Goal: Communication & Community: Answer question/provide support

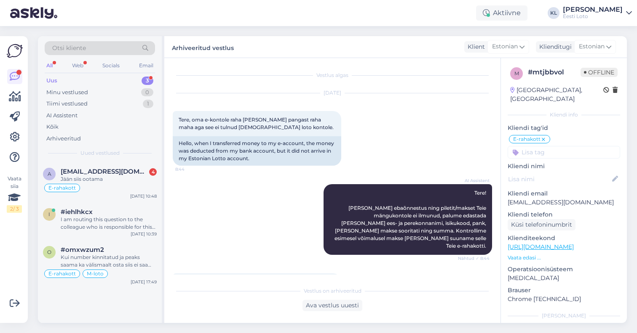
scroll to position [295, 0]
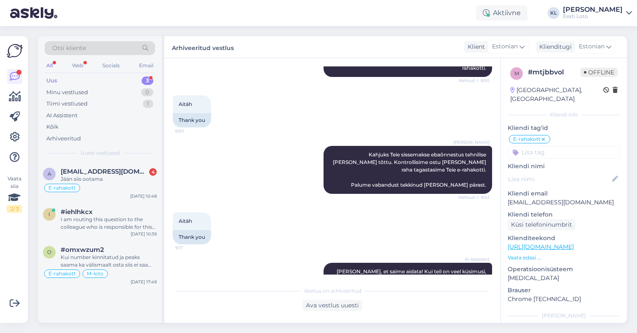
click at [107, 80] on div "Uus 3" at bounding box center [100, 81] width 110 height 12
click at [19, 72] on div at bounding box center [18, 72] width 5 height 5
click at [117, 185] on div "E-rahakott" at bounding box center [100, 188] width 114 height 10
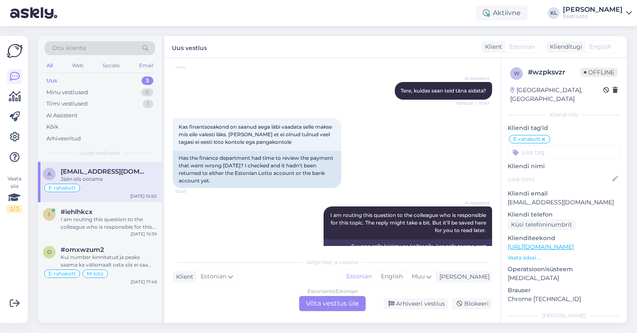
scroll to position [581, 0]
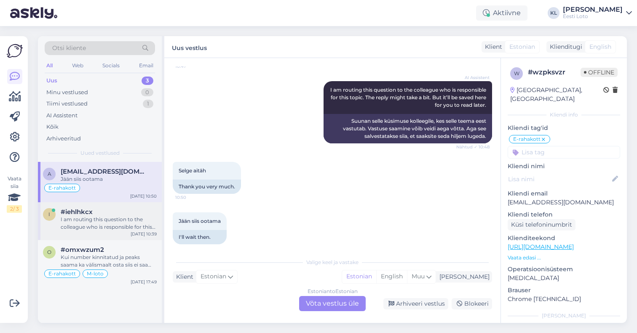
click at [82, 230] on div "I am routing this question to the colleague who is responsible for this topic. …" at bounding box center [109, 223] width 96 height 15
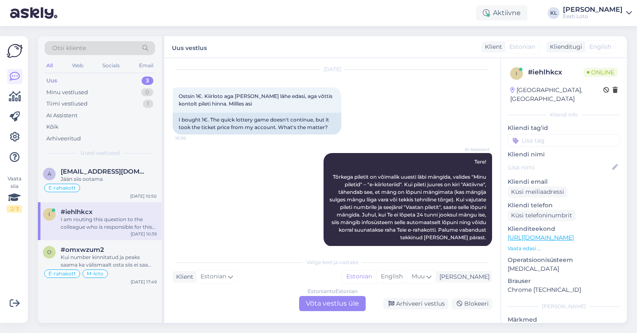
scroll to position [0, 0]
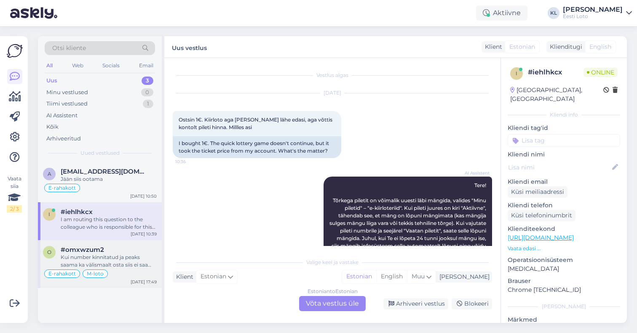
click at [102, 256] on div "Kui number kinnitatud ja peaks saama ka välismaalt osta siis ei saa viga olla j…" at bounding box center [109, 261] width 96 height 15
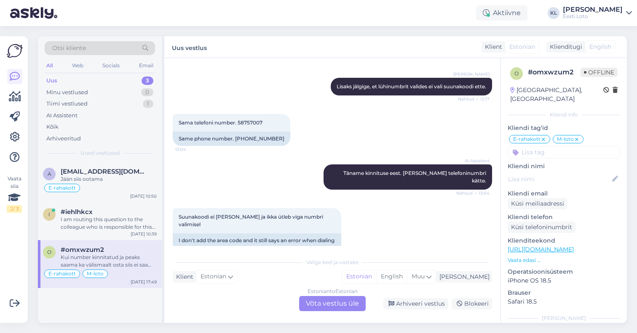
scroll to position [3249, 0]
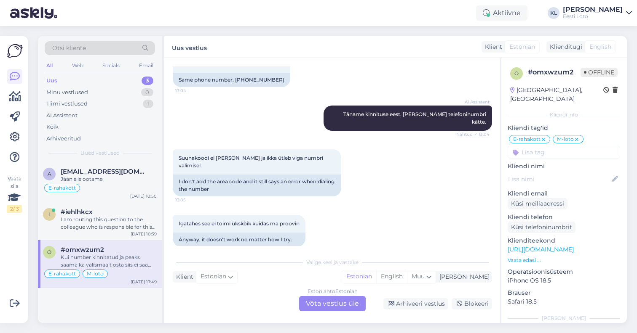
click at [338, 313] on div "Vestlus algas [DATE] Tere tegin kaks korda 14 euri sissemakse ja raha ei jõua k…" at bounding box center [332, 190] width 336 height 265
click at [327, 305] on div "Estonian to Estonian Võta vestlus üle" at bounding box center [332, 303] width 67 height 15
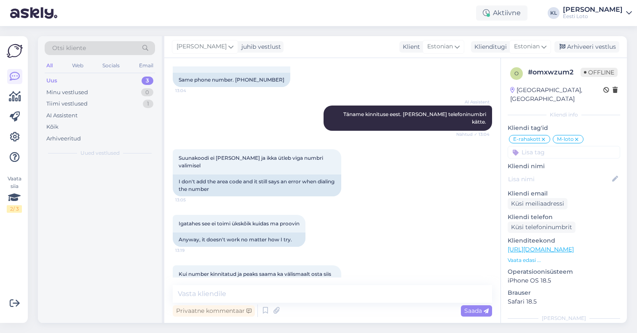
scroll to position [3217, 0]
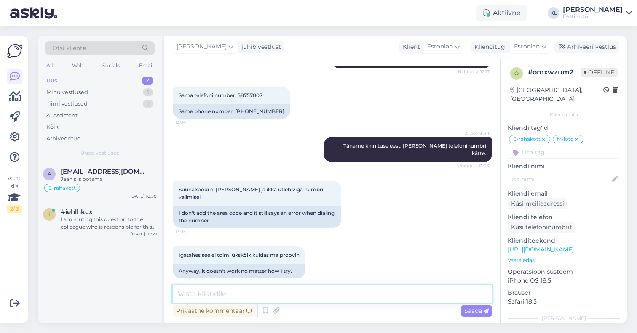
click at [288, 297] on textarea at bounding box center [332, 294] width 319 height 18
paste textarea "Kahjuks jääme hetkel vastuse võlgu, [PERSON_NAME] ole Teil võimalik M-loto pile…"
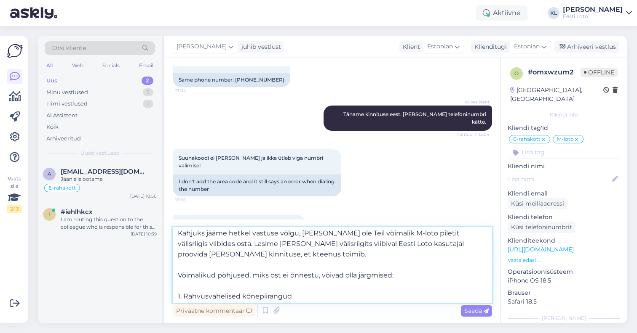
scroll to position [0, 0]
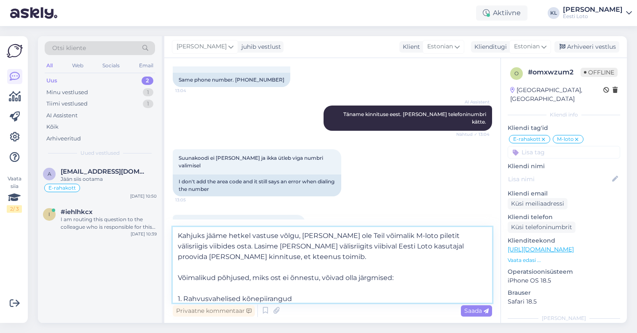
click at [180, 237] on textarea "Kahjuks jääme hetkel vastuse võlgu, [PERSON_NAME] ole Teil võimalik M-loto pile…" at bounding box center [332, 265] width 319 height 76
click at [247, 248] on textarea "Kahjuks jääme hetkel vastuse võlgu, [PERSON_NAME] ole Teil võimalik M-loto pile…" at bounding box center [332, 265] width 319 height 76
click at [181, 257] on textarea "Kahjuks jääme hetkel vastuse võlgu, [PERSON_NAME] ole Teil võimalik M-loto pile…" at bounding box center [332, 265] width 319 height 76
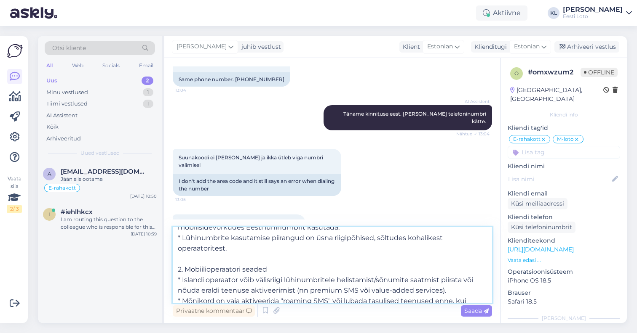
scroll to position [110, 0]
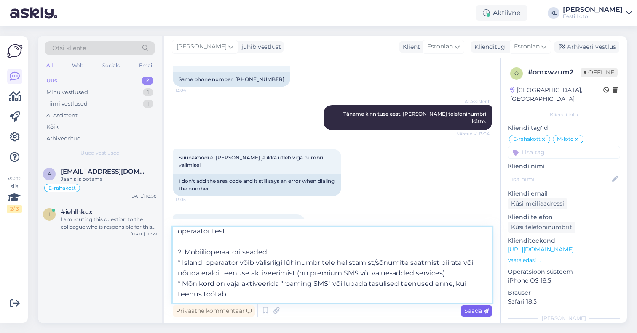
type textarea "Kahjuks jääme hetkel vastuse võlgu, [PERSON_NAME] ole Teil võimalik M-loto pile…"
click at [471, 311] on span "Saada" at bounding box center [476, 311] width 24 height 8
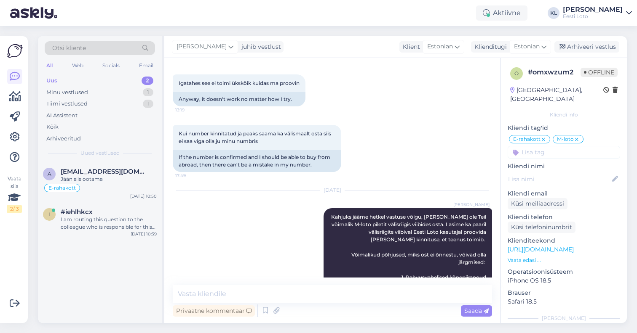
scroll to position [3430, 0]
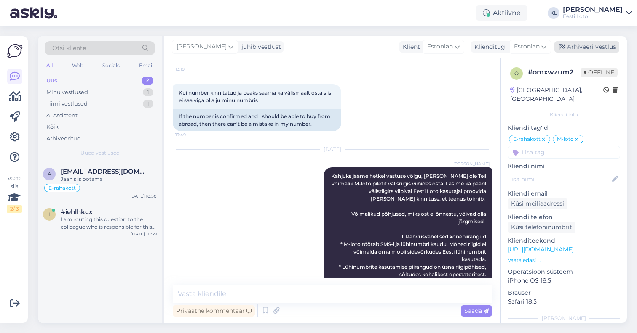
click at [582, 46] on div "Arhiveeri vestlus" at bounding box center [586, 46] width 65 height 11
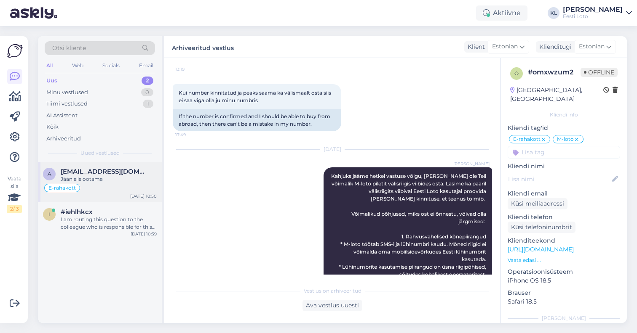
click at [115, 180] on div "Jään siis ootama" at bounding box center [109, 180] width 96 height 8
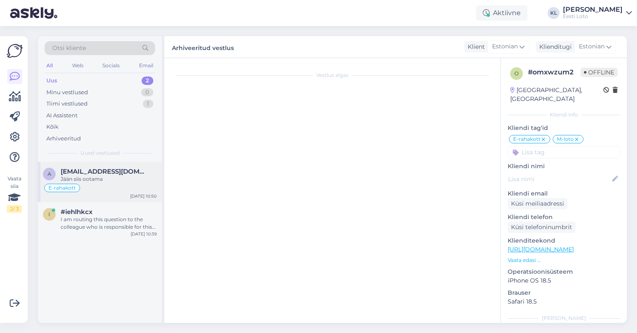
scroll to position [581, 0]
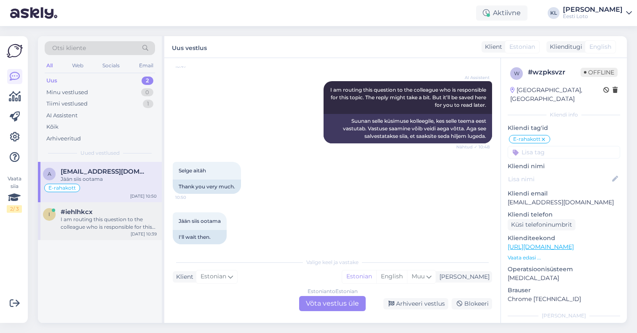
click at [122, 222] on div "I am routing this question to the colleague who is responsible for this topic. …" at bounding box center [109, 223] width 96 height 15
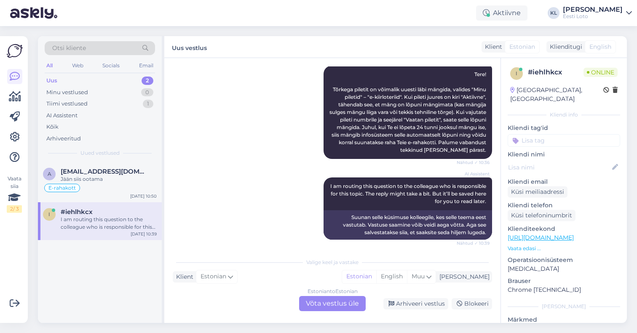
scroll to position [114, 0]
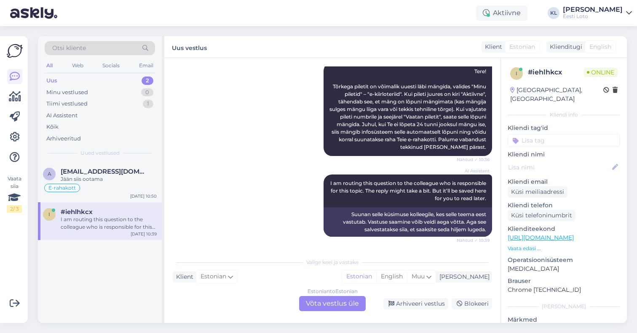
click at [310, 306] on div "Estonian to Estonian Võta vestlus üle" at bounding box center [332, 303] width 67 height 15
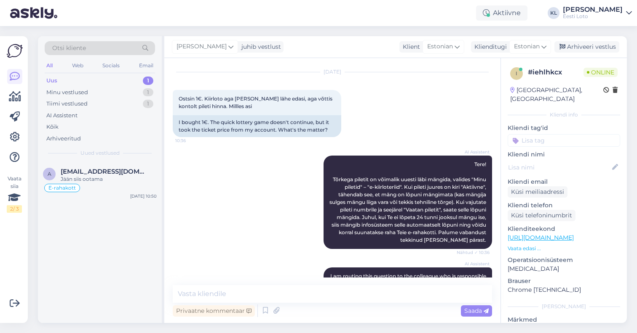
scroll to position [83, 0]
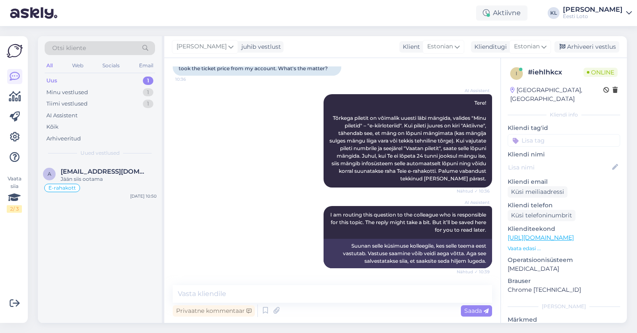
click at [550, 134] on input at bounding box center [563, 140] width 112 height 13
type input "e-kiirl"
click at [563, 160] on span "e-kiirloterii" at bounding box center [563, 162] width 27 height 5
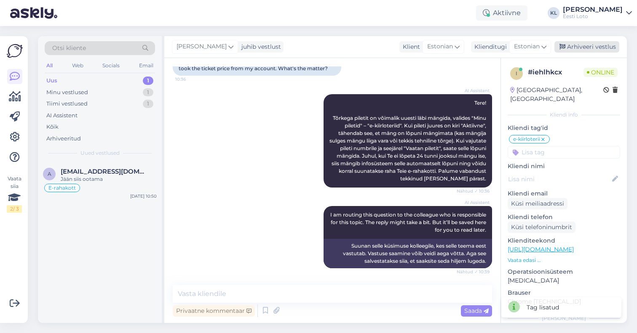
click at [590, 45] on div "Arhiveeri vestlus" at bounding box center [586, 46] width 65 height 11
